Goal: Task Accomplishment & Management: Manage account settings

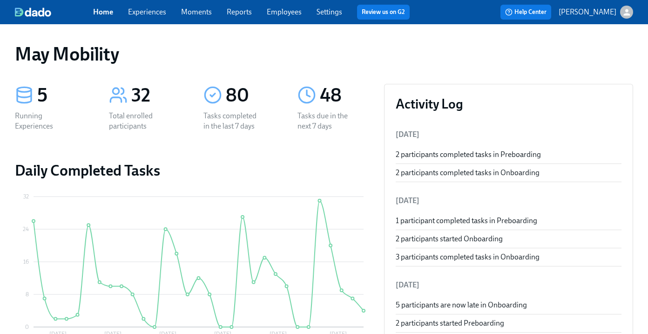
click at [165, 7] on span "Experiences" at bounding box center [147, 12] width 38 height 10
click at [159, 12] on link "Experiences" at bounding box center [147, 11] width 38 height 9
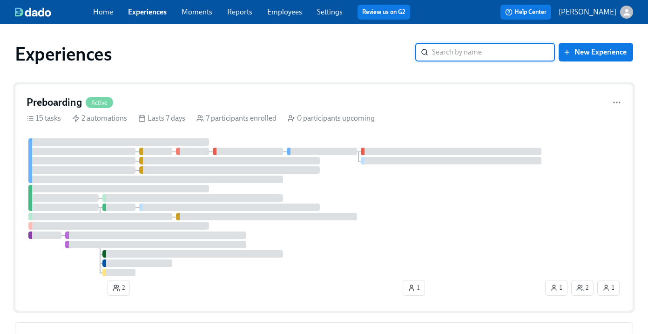
click at [58, 97] on h4 "Preboarding" at bounding box center [54, 102] width 55 height 14
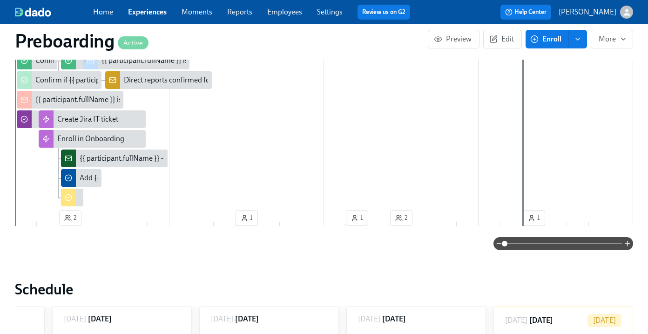
scroll to position [424, 0]
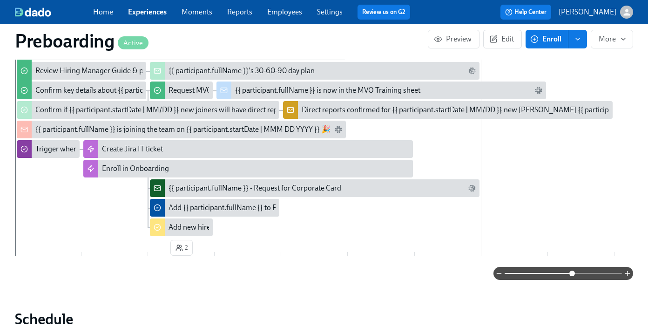
drag, startPoint x: 507, startPoint y: 270, endPoint x: 577, endPoint y: 271, distance: 70.3
click at [575, 271] on span at bounding box center [572, 274] width 6 height 6
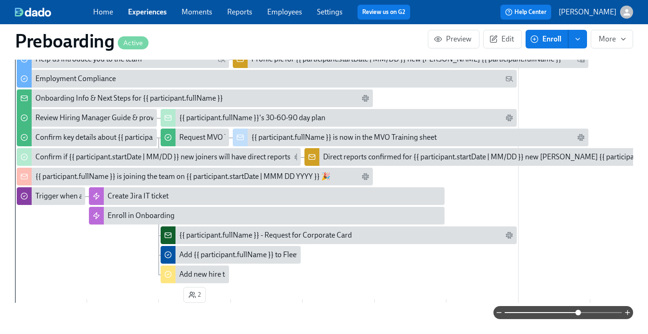
scroll to position [356, 0]
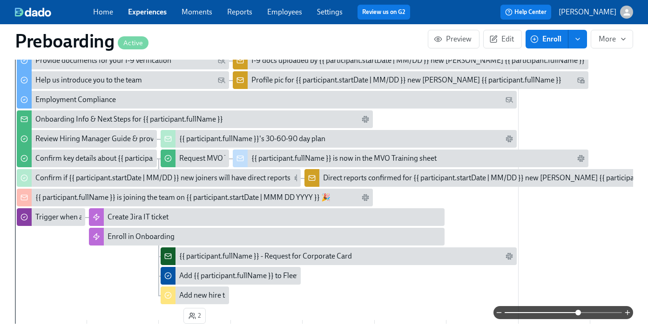
click at [461, 179] on div "Direct reports confirmed for {{ participant.startDate | MM/DD }} new [PERSON_NA…" at bounding box center [501, 178] width 356 height 10
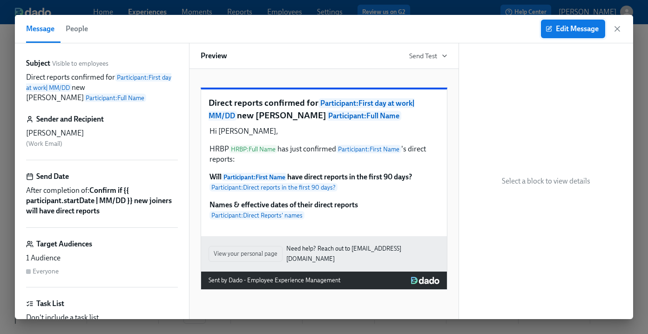
click at [584, 20] on button "Edit Message" at bounding box center [573, 29] width 64 height 19
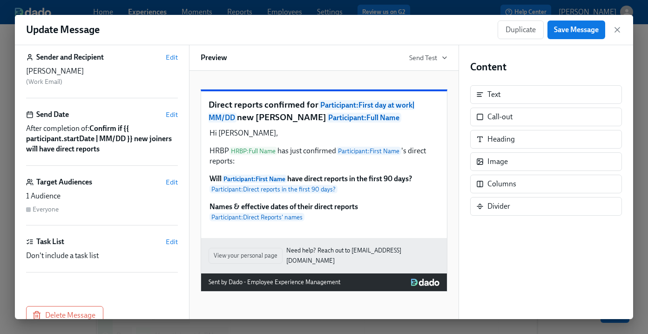
scroll to position [61, 0]
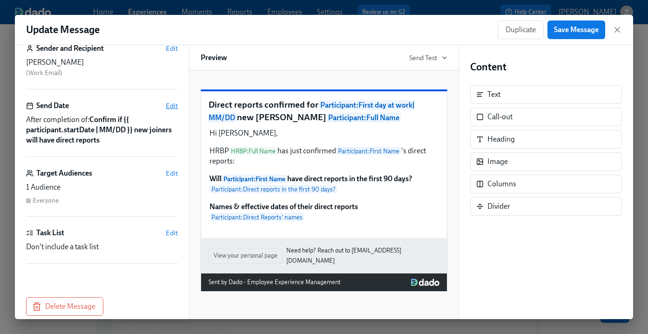
click at [176, 102] on span "Edit" at bounding box center [172, 105] width 12 height 9
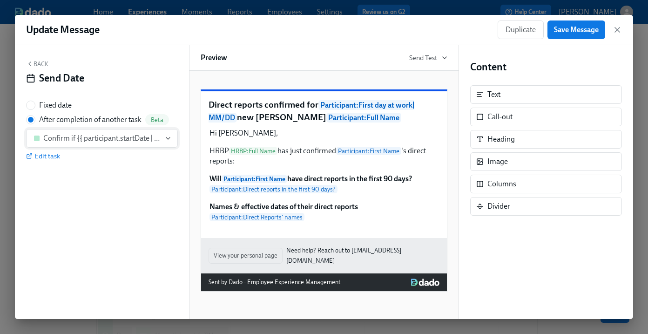
click at [171, 142] on button "Confirm if {{ participant.startDate | MM/DD }} new joiners will have direct rep…" at bounding box center [102, 138] width 152 height 19
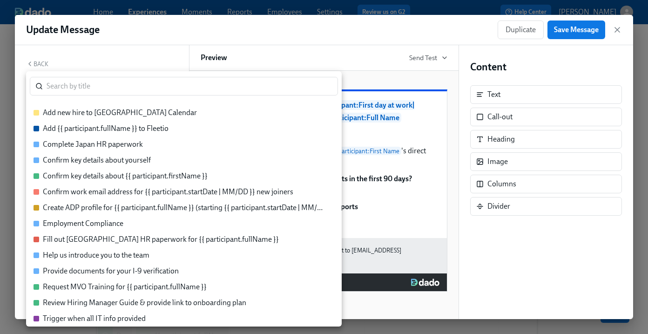
click at [139, 37] on div at bounding box center [324, 167] width 648 height 334
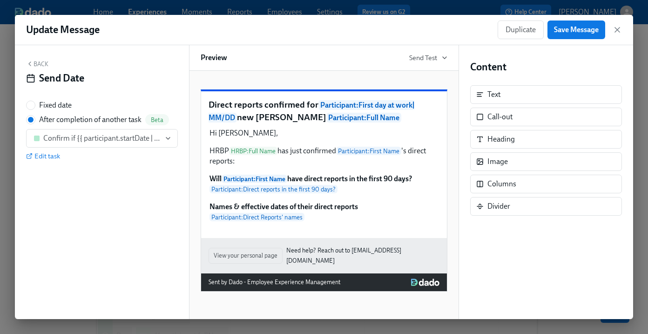
click at [48, 69] on div "Back Send Date" at bounding box center [102, 74] width 152 height 29
click at [42, 62] on button "Back" at bounding box center [37, 63] width 22 height 7
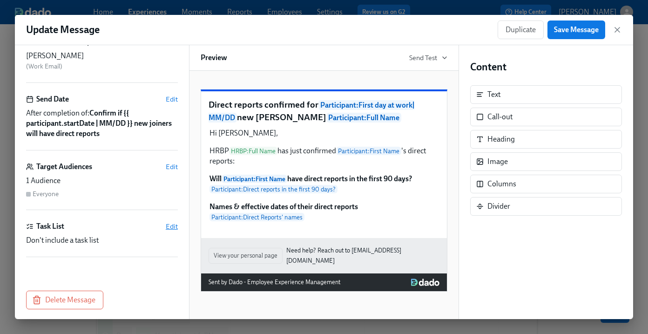
click at [176, 227] on span "Edit" at bounding box center [172, 226] width 12 height 9
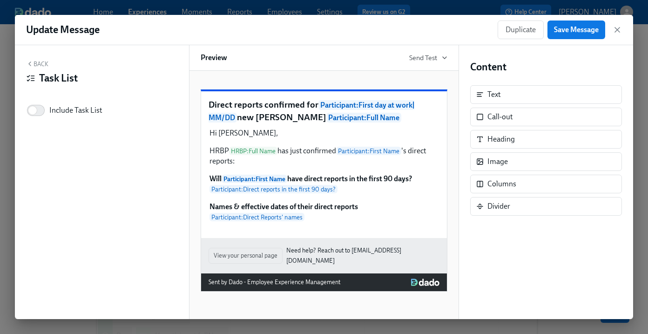
click at [43, 62] on button "Back" at bounding box center [37, 63] width 22 height 7
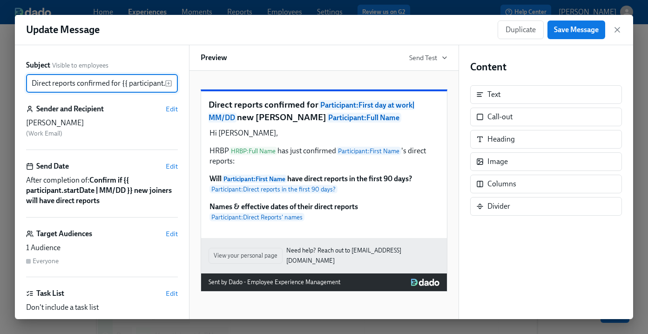
scroll to position [0, 185]
click at [174, 169] on span "Edit" at bounding box center [172, 166] width 12 height 9
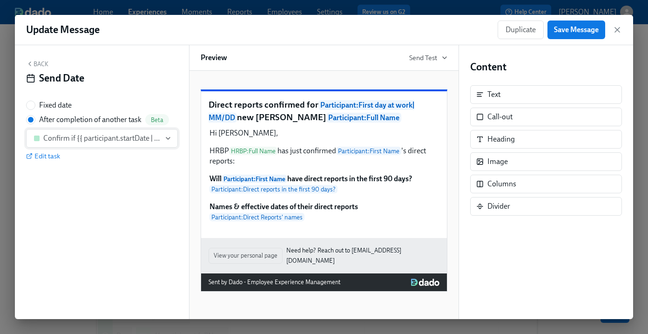
click at [176, 142] on button "Confirm if {{ participant.startDate | MM/DD }} new joiners will have direct rep…" at bounding box center [102, 138] width 152 height 19
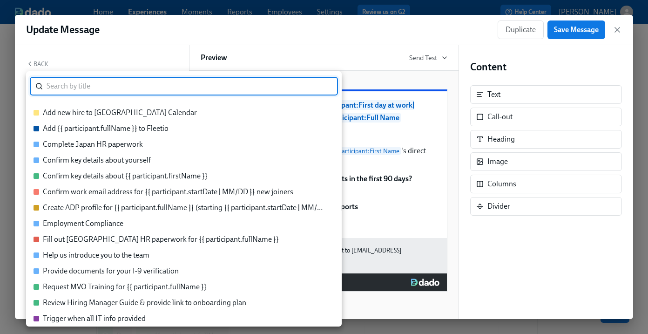
click at [513, 229] on div at bounding box center [324, 167] width 648 height 334
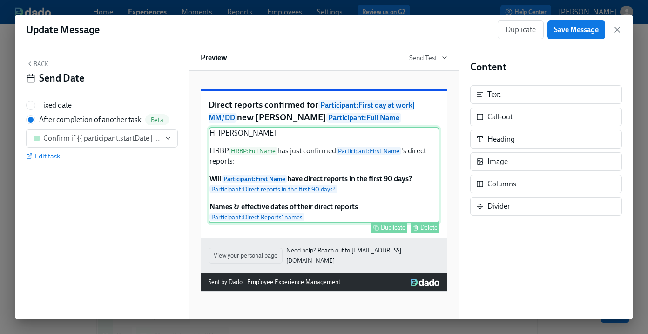
click at [290, 223] on div "Hi [PERSON_NAME], HRBP HRBP : Full Name has just confirmed Participant : First …" at bounding box center [324, 175] width 231 height 96
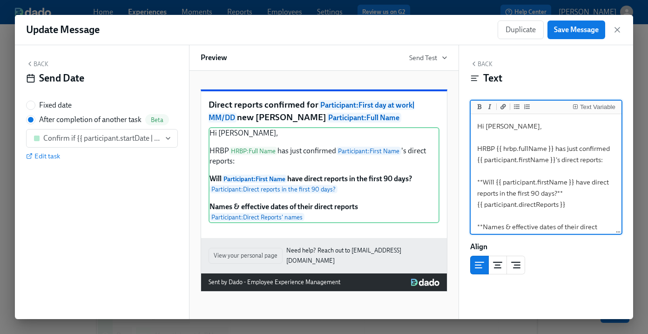
click at [331, 122] on span "Participant : Full Name" at bounding box center [363, 118] width 75 height 10
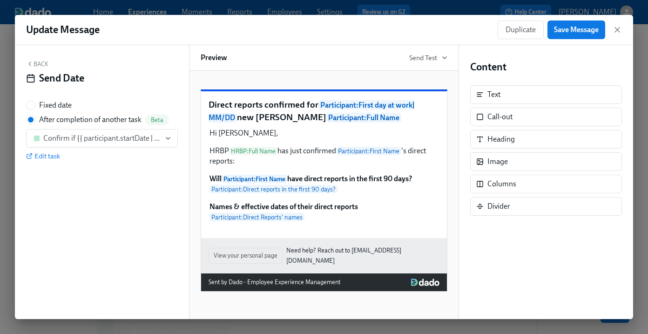
click at [374, 115] on span "Participant : First day at work | MM/DD" at bounding box center [312, 111] width 206 height 22
click at [374, 123] on p "Direct reports confirmed for Participant : First day at work | MM/DD new [PERSO…" at bounding box center [324, 111] width 231 height 25
click at [40, 68] on button "Back" at bounding box center [37, 63] width 22 height 7
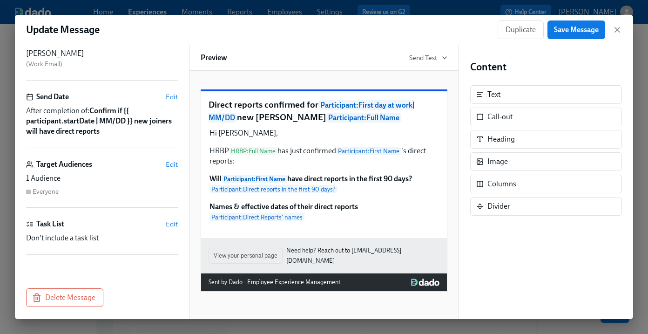
scroll to position [72, 0]
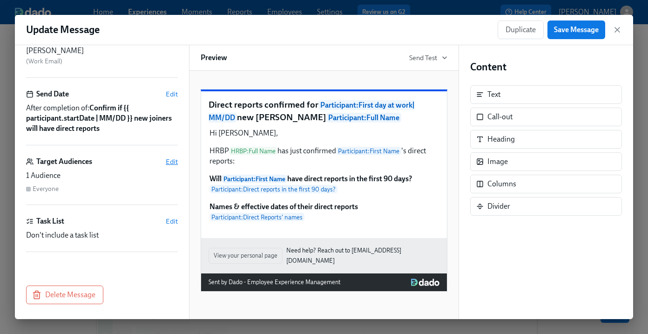
click at [172, 159] on span "Edit" at bounding box center [172, 161] width 12 height 9
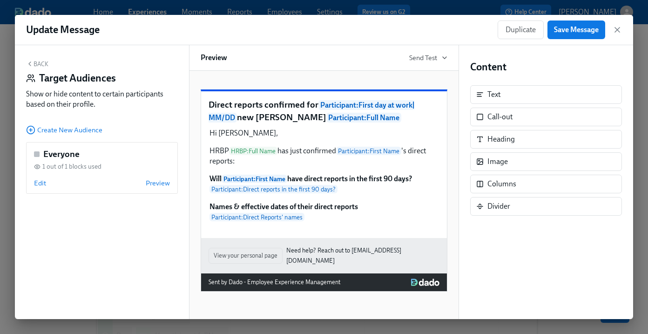
click at [42, 64] on button "Back" at bounding box center [37, 63] width 22 height 7
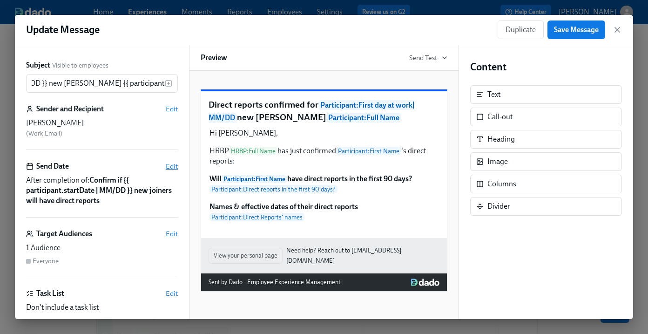
click at [175, 165] on span "Edit" at bounding box center [172, 166] width 12 height 9
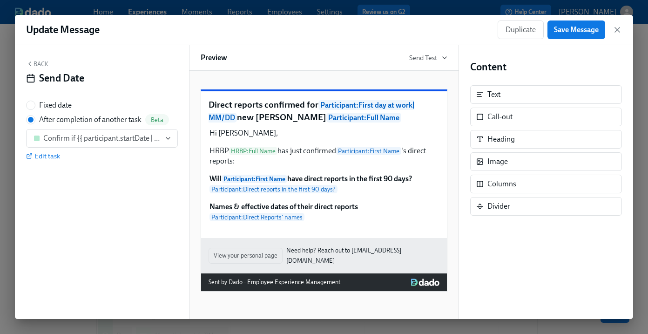
click at [38, 70] on div "Back Send Date" at bounding box center [102, 74] width 152 height 29
click at [36, 61] on button "Back" at bounding box center [37, 63] width 22 height 7
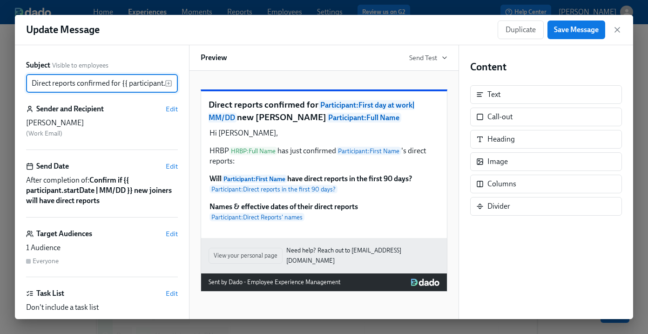
scroll to position [0, 185]
click at [616, 25] on icon "button" at bounding box center [617, 29] width 9 height 9
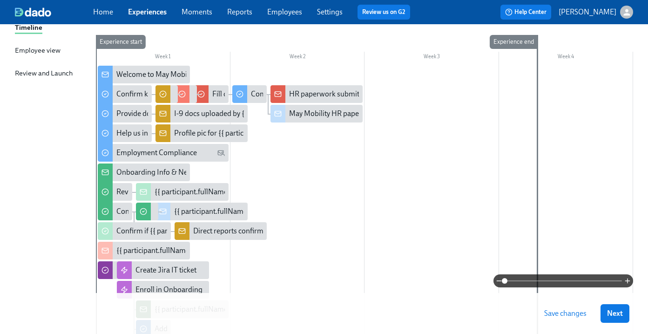
scroll to position [148, 0]
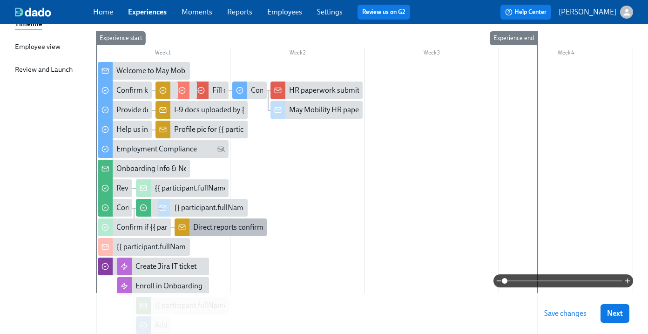
click at [237, 229] on div "Direct reports confirmed for {{ participant.startDate | MM/DD }} new [PERSON_NA…" at bounding box center [371, 227] width 356 height 10
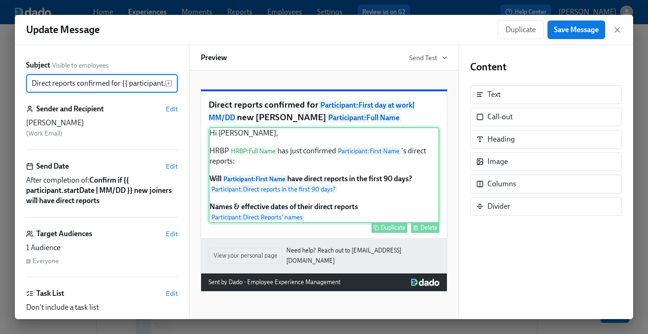
scroll to position [0, 185]
click at [304, 223] on div "Hi [PERSON_NAME], HRBP HRBP : Full Name has just confirmed Participant : First …" at bounding box center [324, 175] width 231 height 96
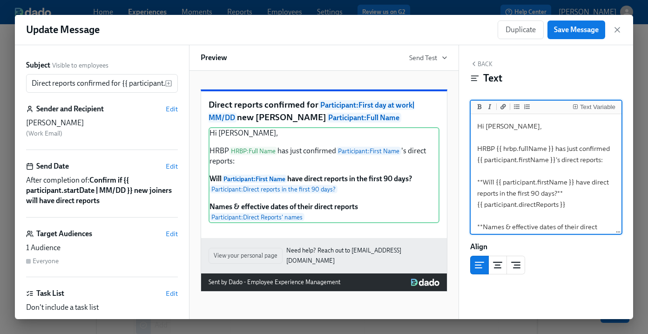
scroll to position [27, 0]
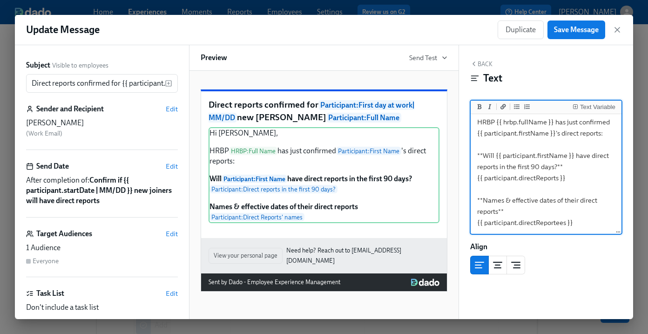
click at [541, 222] on textarea "Hi [PERSON_NAME], HRBP {{ hrbp.fullName }} has just confirmed {{ participant.fi…" at bounding box center [546, 160] width 147 height 143
click at [578, 222] on textarea "Hi [PERSON_NAME], HRBP {{ hrbp.fullName }} has just confirmed {{ participant.fi…" at bounding box center [546, 160] width 147 height 143
click at [596, 110] on div "Text Variable" at bounding box center [597, 107] width 35 height 7
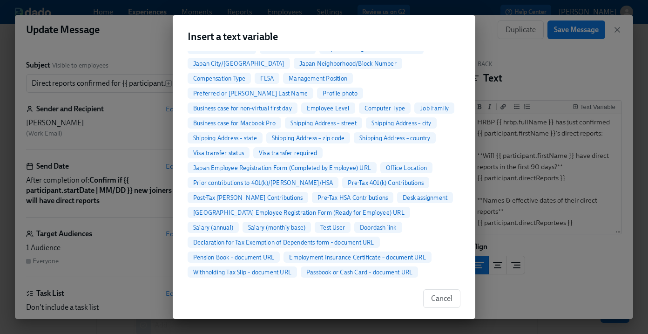
scroll to position [4587, 0]
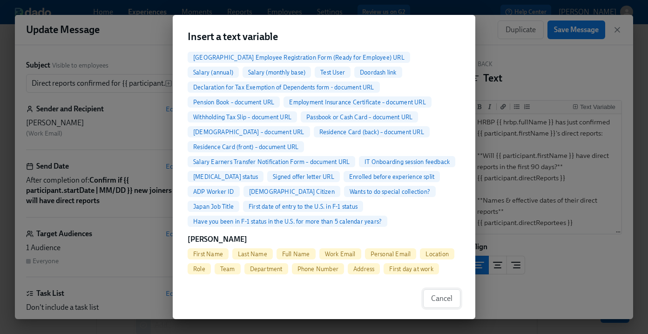
click at [439, 298] on span "Cancel" at bounding box center [441, 298] width 21 height 9
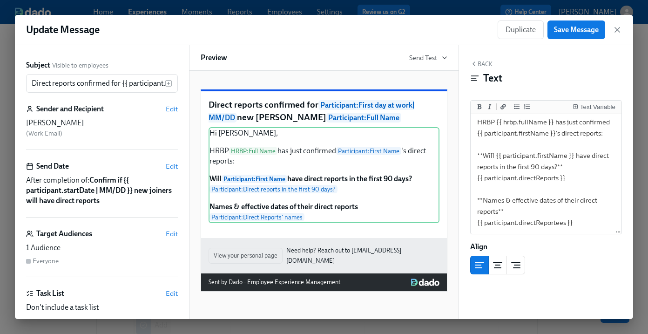
click at [565, 247] on div "Align" at bounding box center [546, 247] width 152 height 10
click at [622, 28] on icon "button" at bounding box center [617, 29] width 9 height 9
